Goal: Task Accomplishment & Management: Use online tool/utility

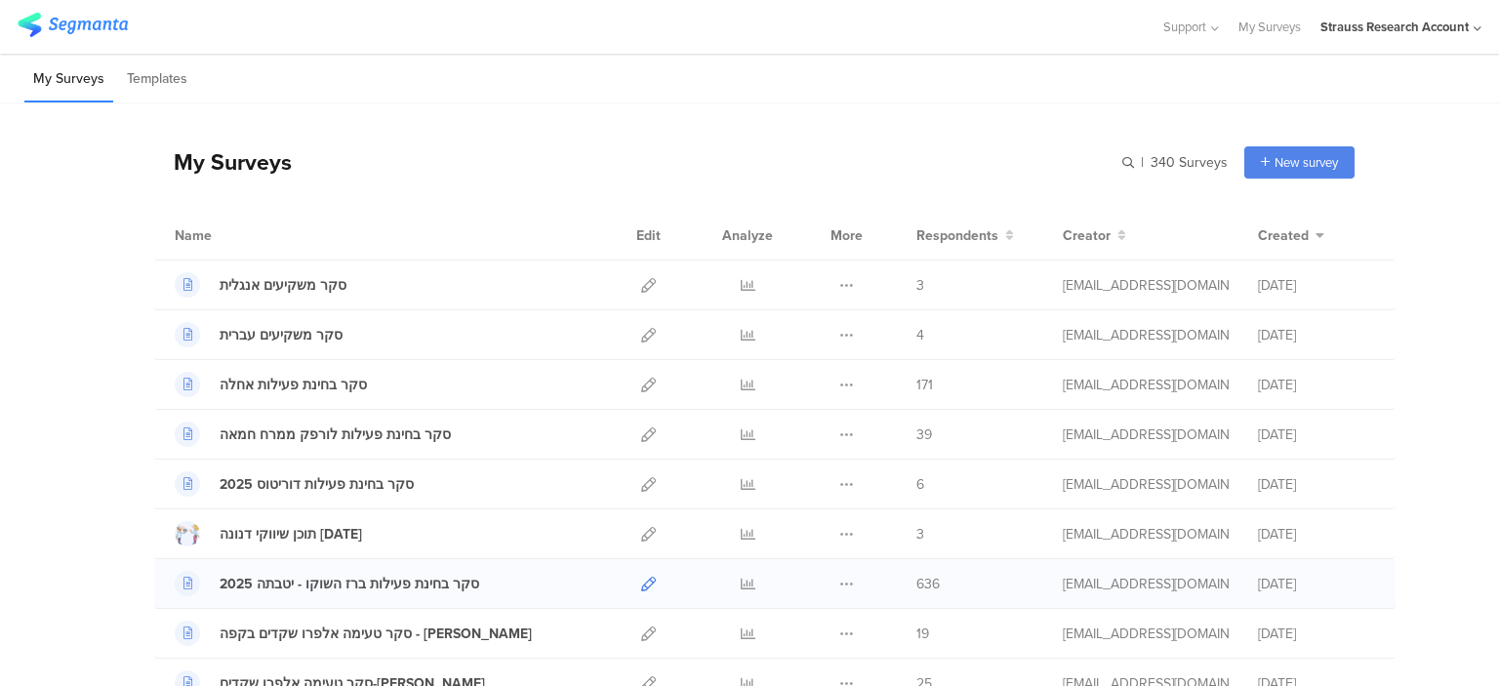
click at [641, 585] on icon at bounding box center [648, 584] width 15 height 15
click at [741, 582] on icon at bounding box center [748, 584] width 15 height 15
click at [741, 483] on icon at bounding box center [748, 484] width 15 height 15
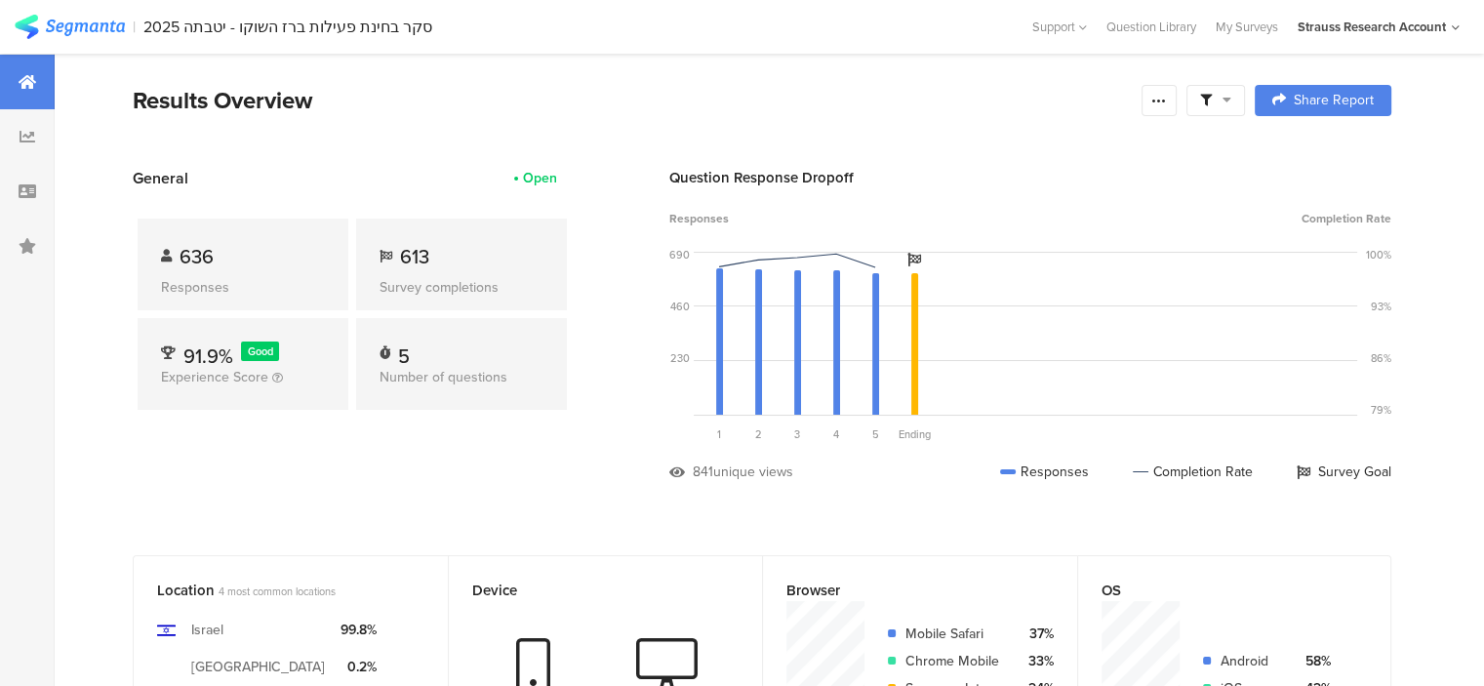
click at [1231, 101] on icon at bounding box center [1227, 100] width 9 height 14
click at [1167, 103] on icon at bounding box center [1159, 101] width 16 height 16
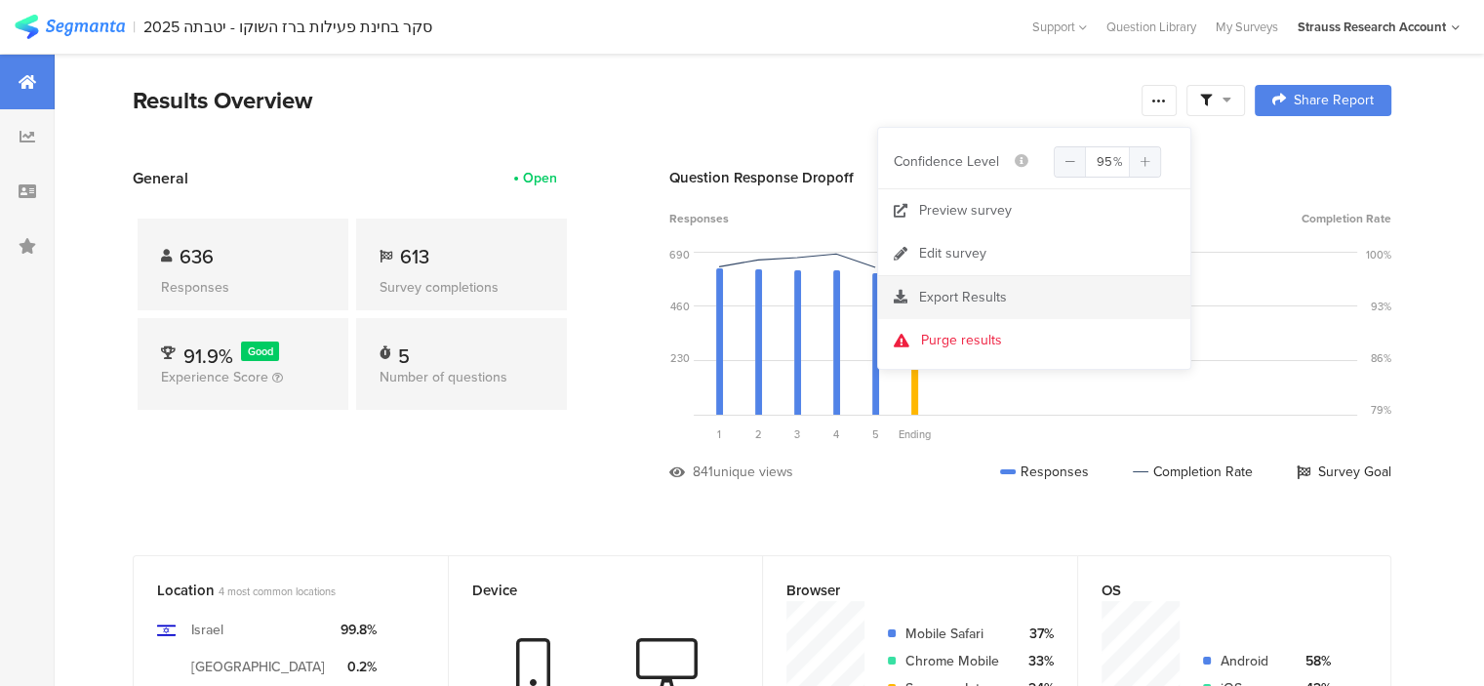
click at [952, 306] on span "Export Results" at bounding box center [963, 297] width 88 height 20
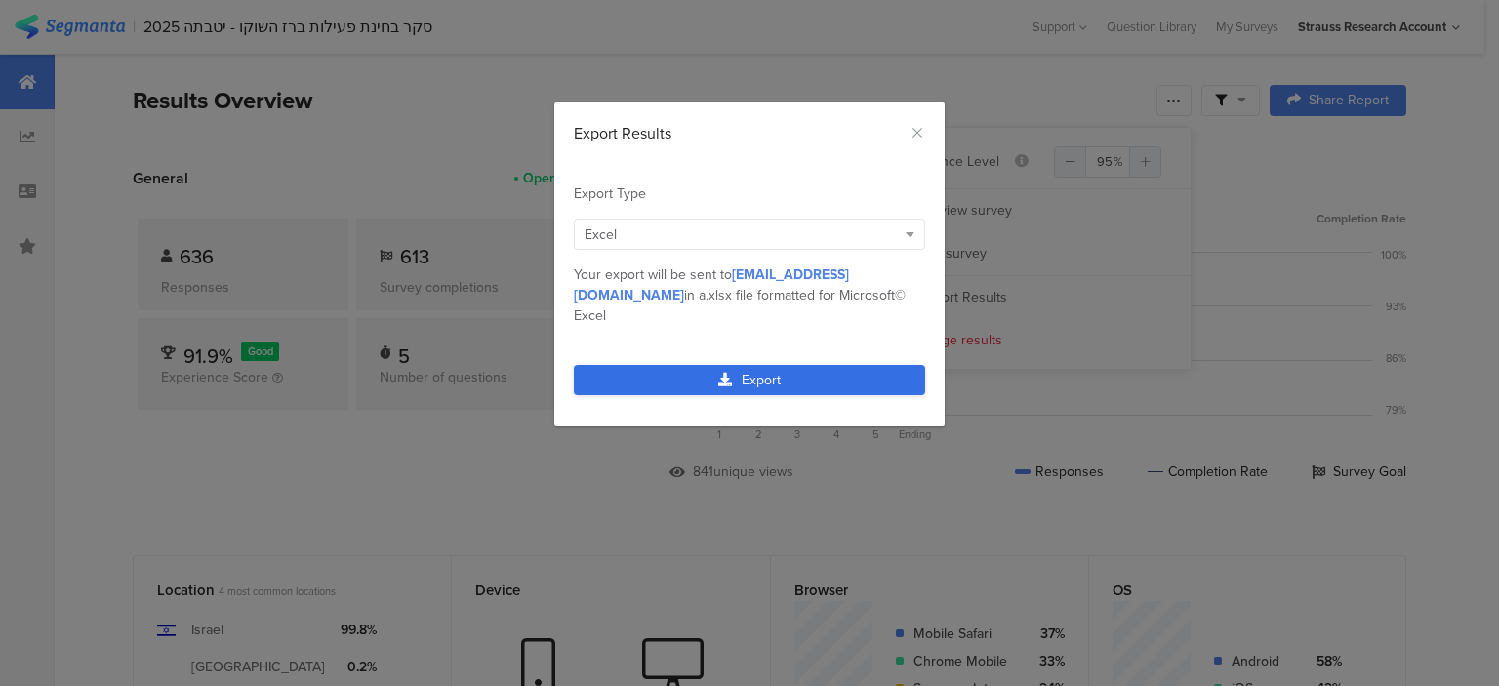
click at [755, 365] on link "Export" at bounding box center [749, 380] width 351 height 30
